Goal: Find specific page/section: Find specific page/section

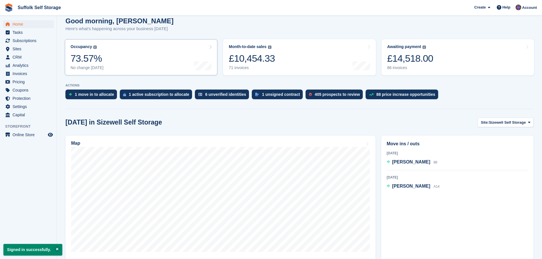
scroll to position [57, 0]
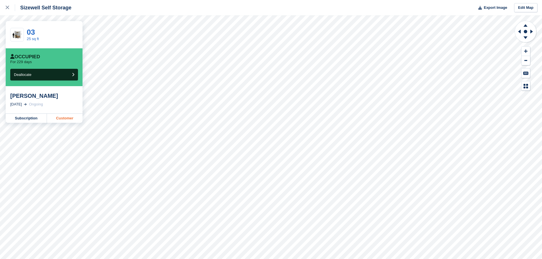
click at [67, 119] on link "Customer" at bounding box center [65, 118] width 36 height 9
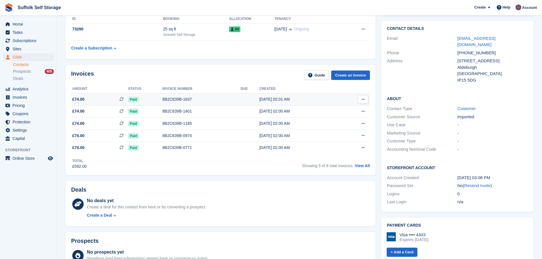
scroll to position [57, 0]
